Goal: Task Accomplishment & Management: Use online tool/utility

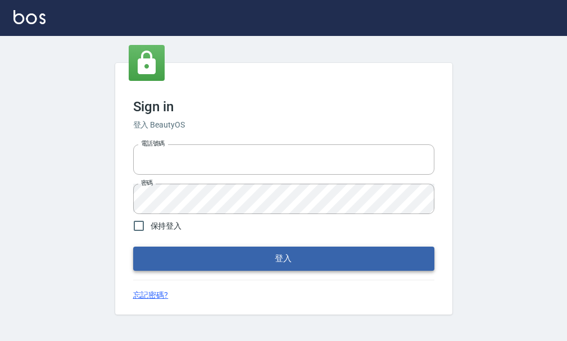
type input "25033354"
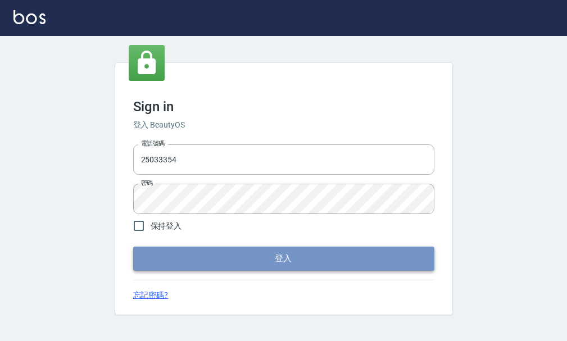
click at [268, 263] on button "登入" at bounding box center [283, 259] width 301 height 24
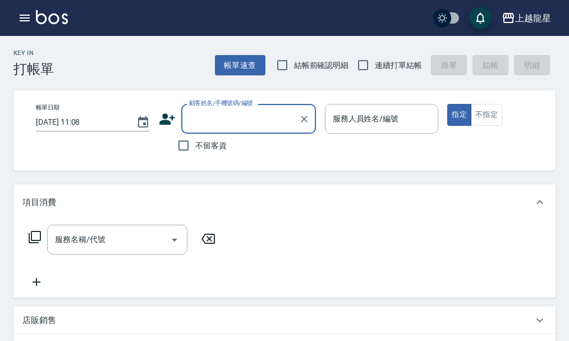
click at [22, 21] on icon "button" at bounding box center [25, 18] width 10 height 7
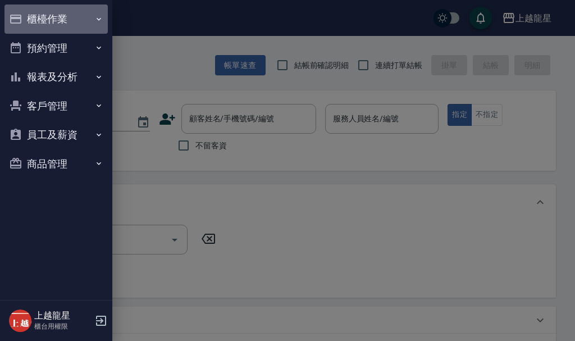
click at [30, 19] on button "櫃檯作業" at bounding box center [55, 18] width 103 height 29
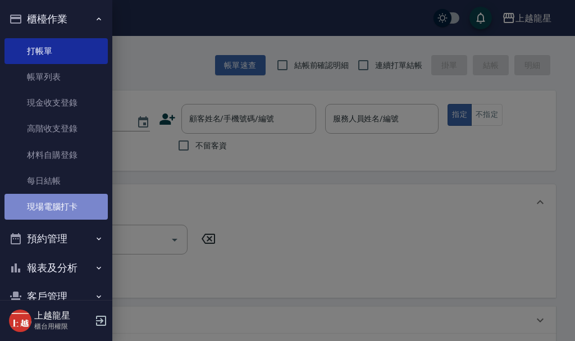
click at [63, 197] on link "現場電腦打卡" at bounding box center [55, 207] width 103 height 26
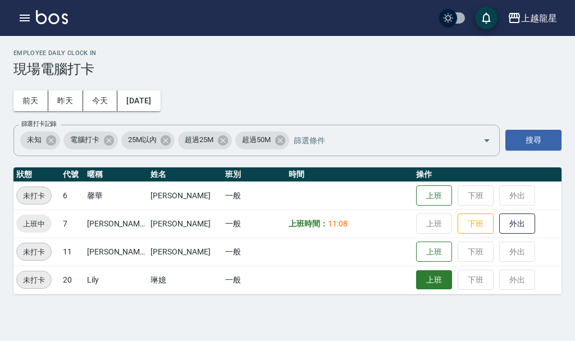
click at [418, 280] on button "上班" at bounding box center [434, 280] width 36 height 20
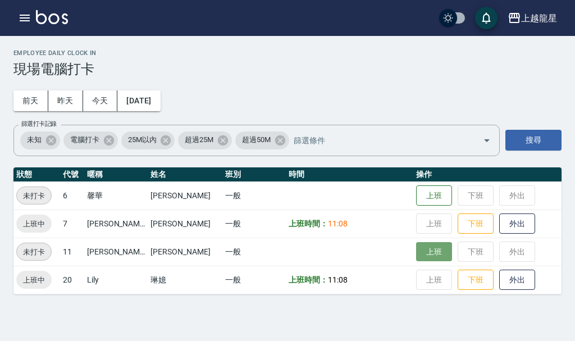
click at [422, 250] on button "上班" at bounding box center [434, 252] width 36 height 20
